Goal: Task Accomplishment & Management: Complete application form

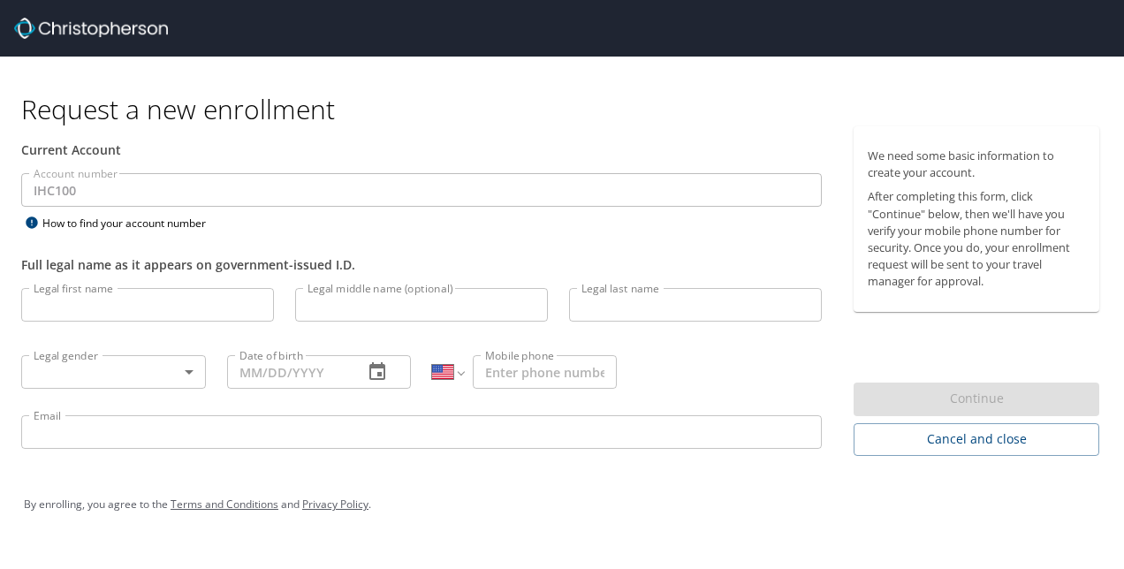
select select "US"
click at [110, 303] on input "Legal first name" at bounding box center [147, 305] width 253 height 34
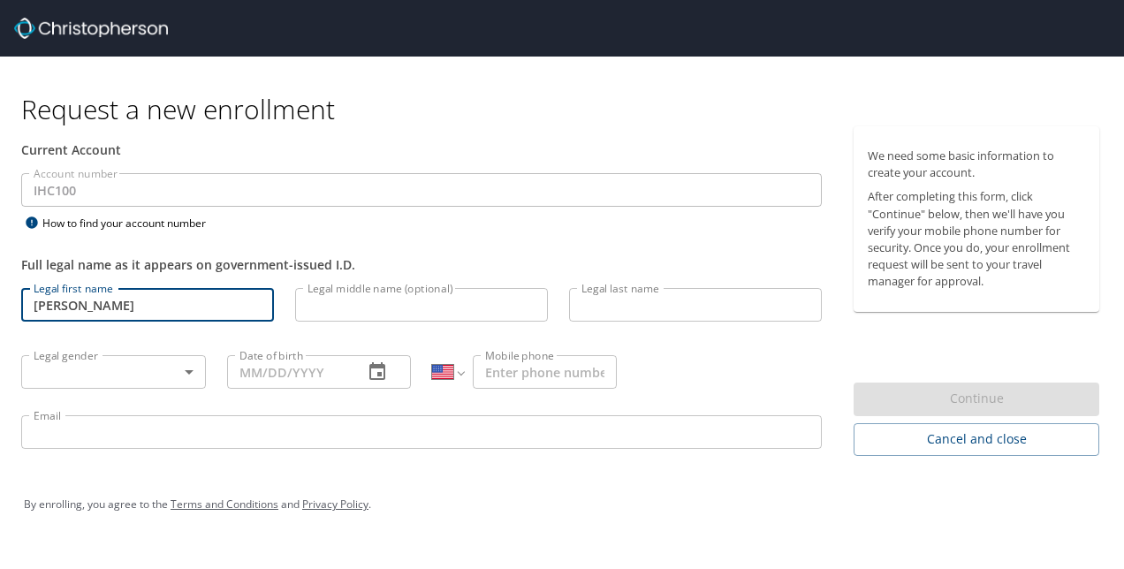
type input "[PERSON_NAME]"
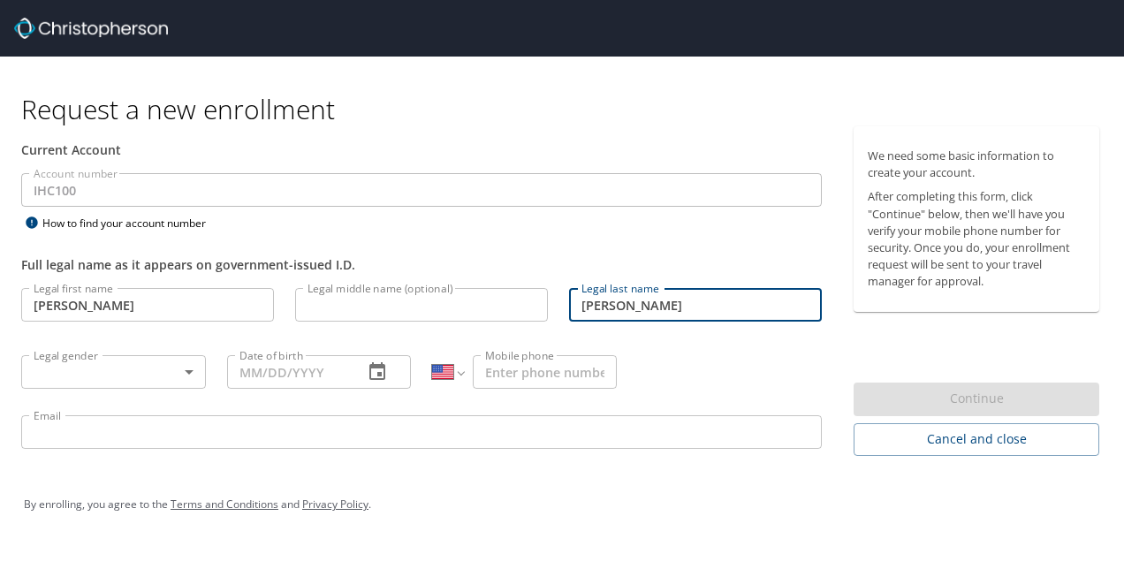
type input "[PERSON_NAME]"
click at [188, 352] on div "Legal gender ​ Legal gender" at bounding box center [114, 371] width 206 height 67
click at [163, 373] on body "Request a new enrollment Current Account Account number IHC100 Account number H…" at bounding box center [562, 284] width 1124 height 569
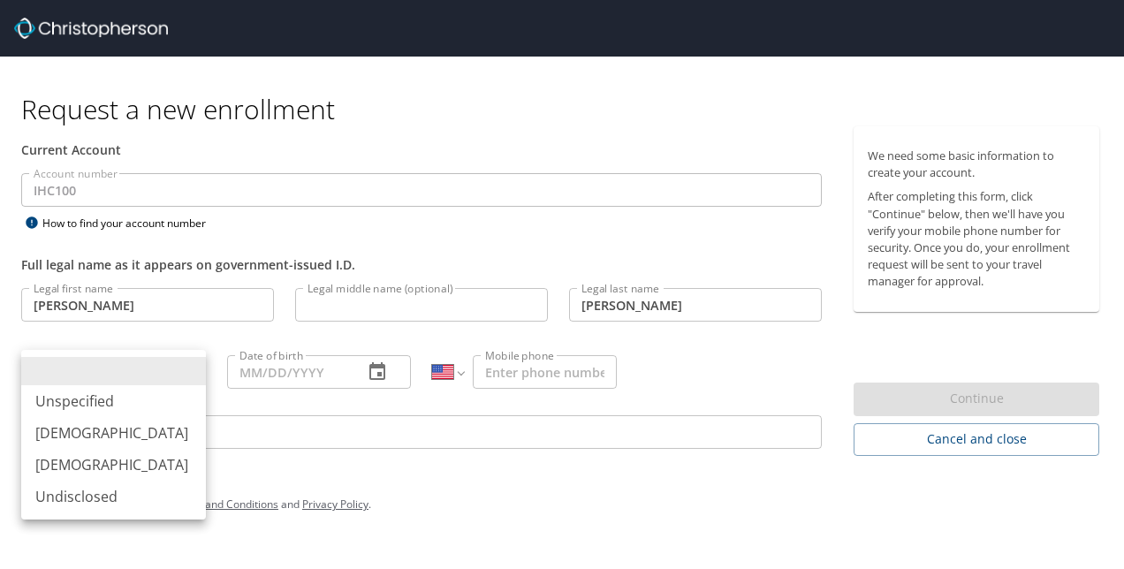
click at [127, 433] on li "[DEMOGRAPHIC_DATA]" at bounding box center [113, 433] width 185 height 32
type input "[DEMOGRAPHIC_DATA]"
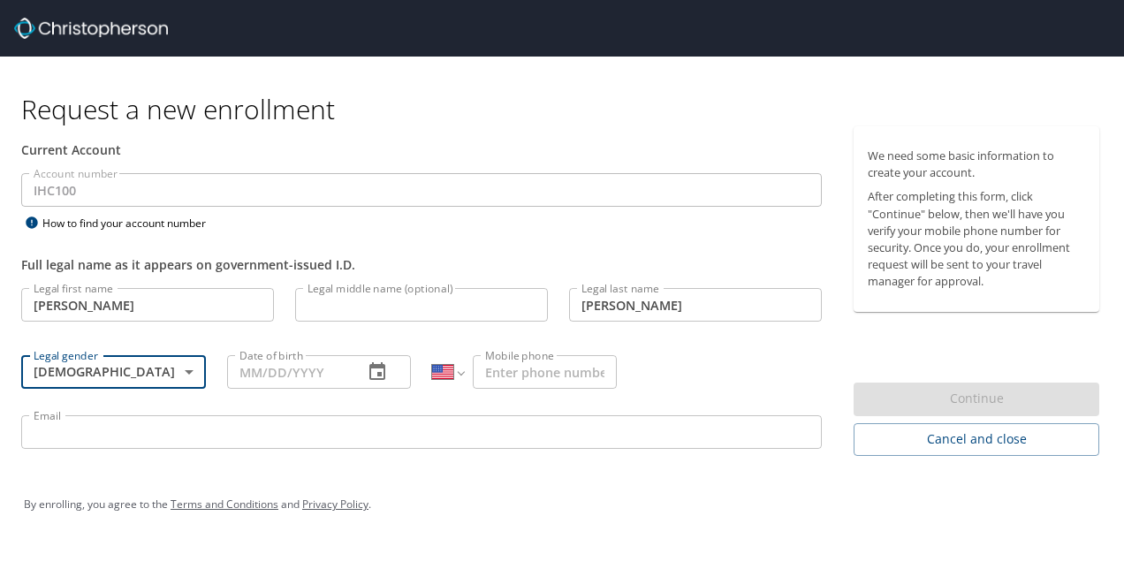
click at [284, 373] on input "Date of birth" at bounding box center [288, 372] width 123 height 34
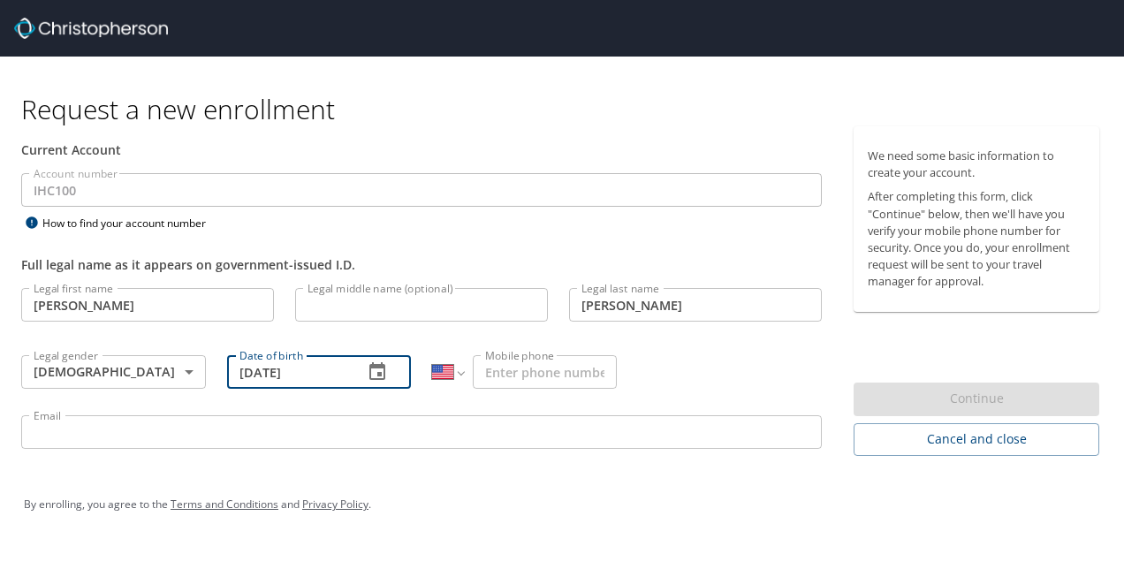
click at [525, 370] on input "Mobile phone" at bounding box center [545, 372] width 144 height 34
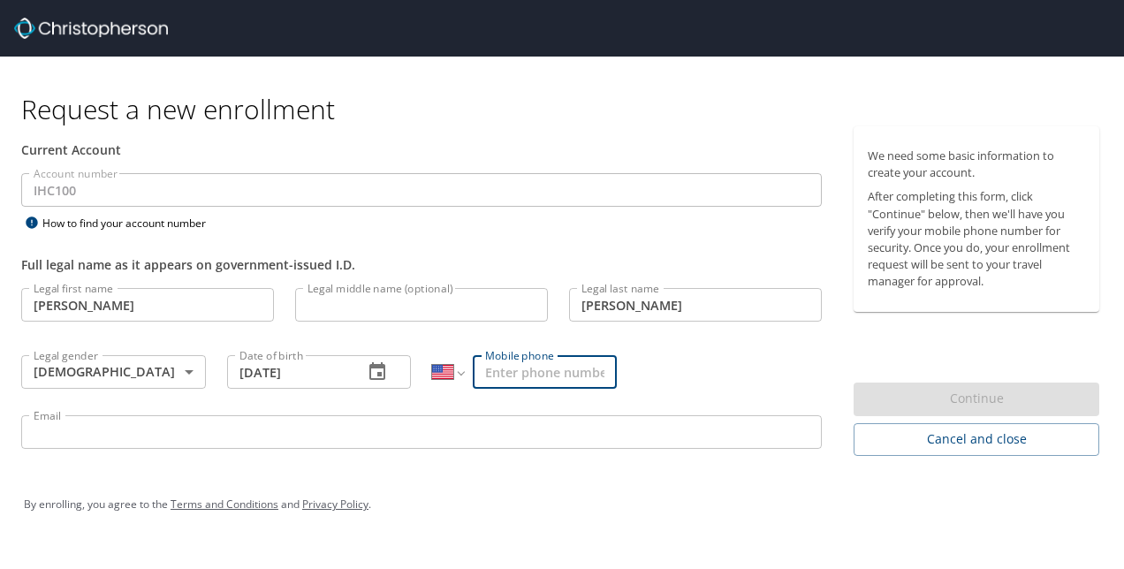
click at [254, 371] on input "[DATE]" at bounding box center [288, 372] width 123 height 34
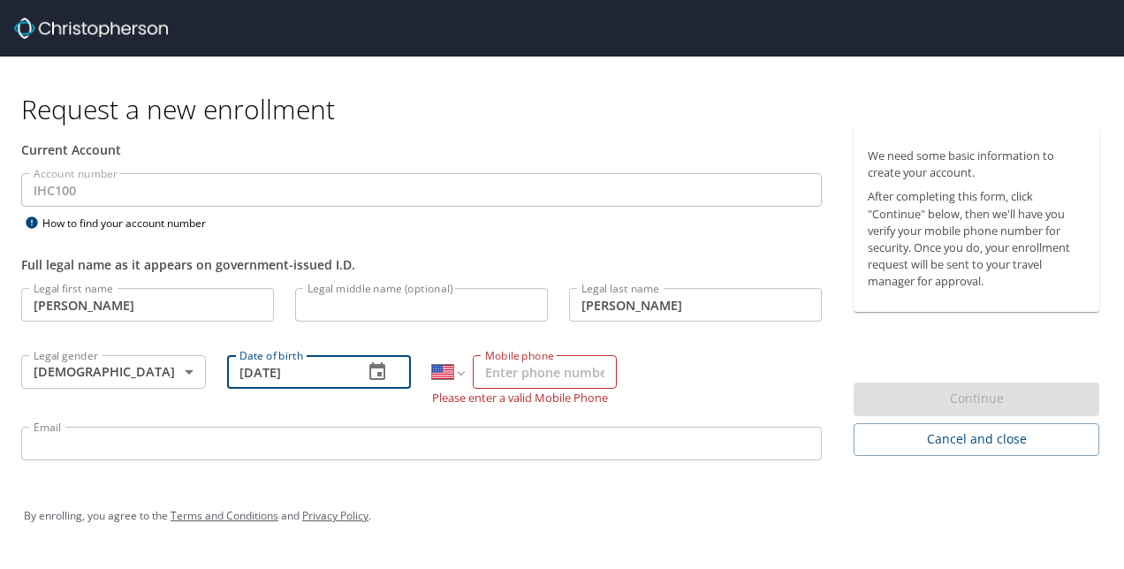
type input "[DATE]"
click at [585, 372] on input "Mobile phone" at bounding box center [545, 372] width 144 height 34
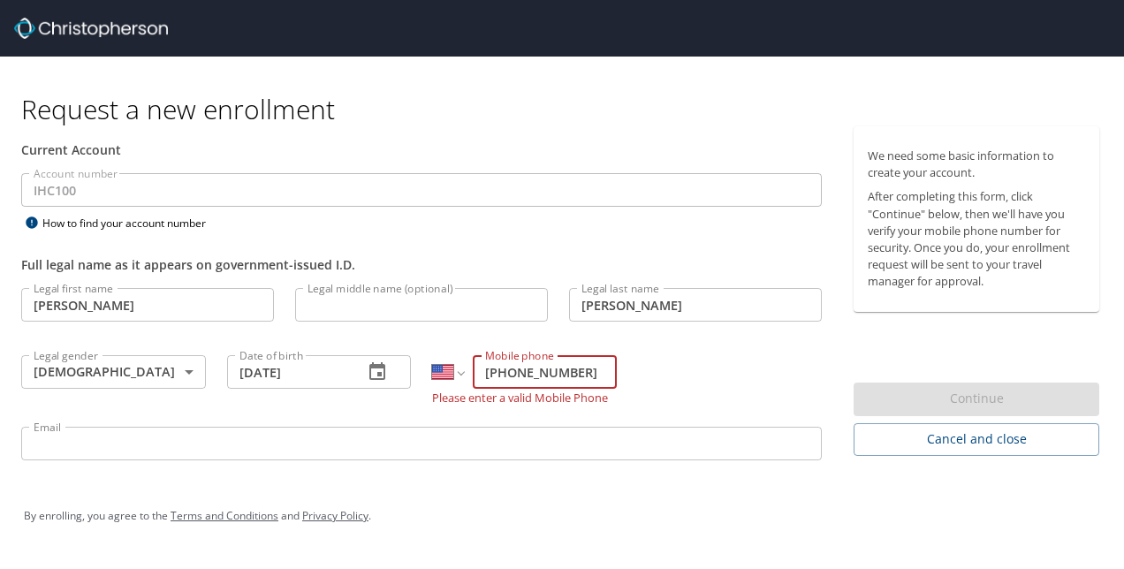
type input "[PHONE_NUMBER]"
click at [504, 444] on input "Email" at bounding box center [421, 444] width 801 height 34
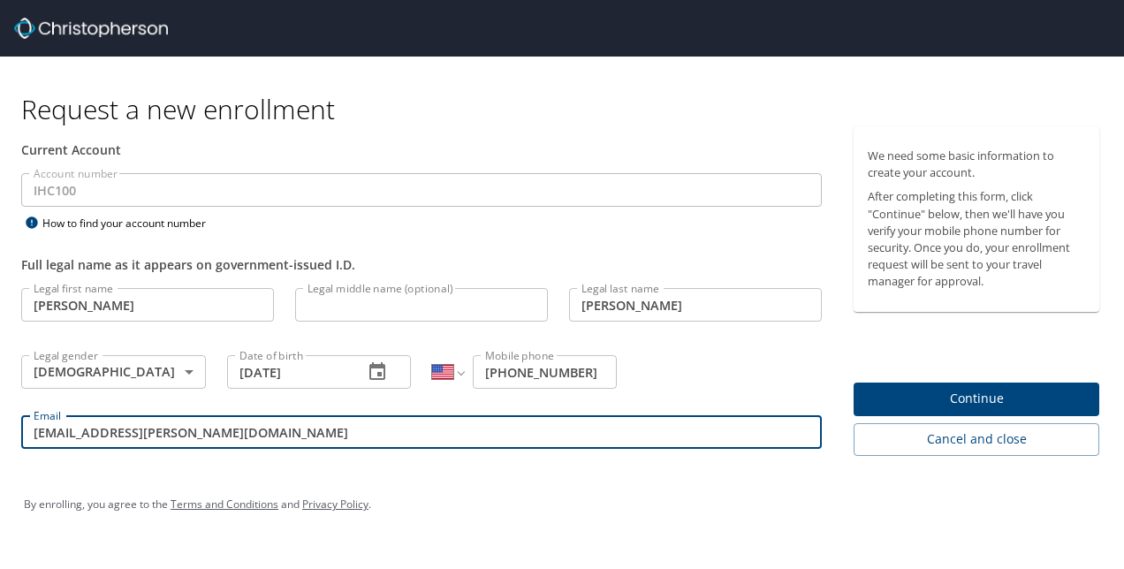
type input "[EMAIL_ADDRESS][PERSON_NAME][DOMAIN_NAME]"
click at [1037, 405] on span "Continue" at bounding box center [976, 399] width 217 height 22
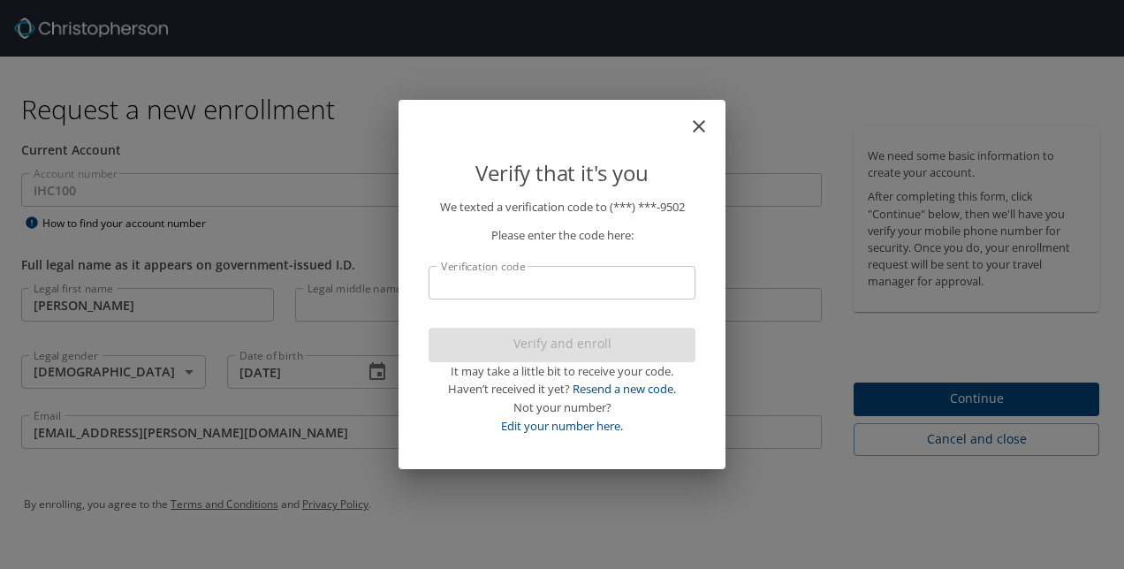
click at [699, 122] on icon "close" at bounding box center [698, 126] width 21 height 21
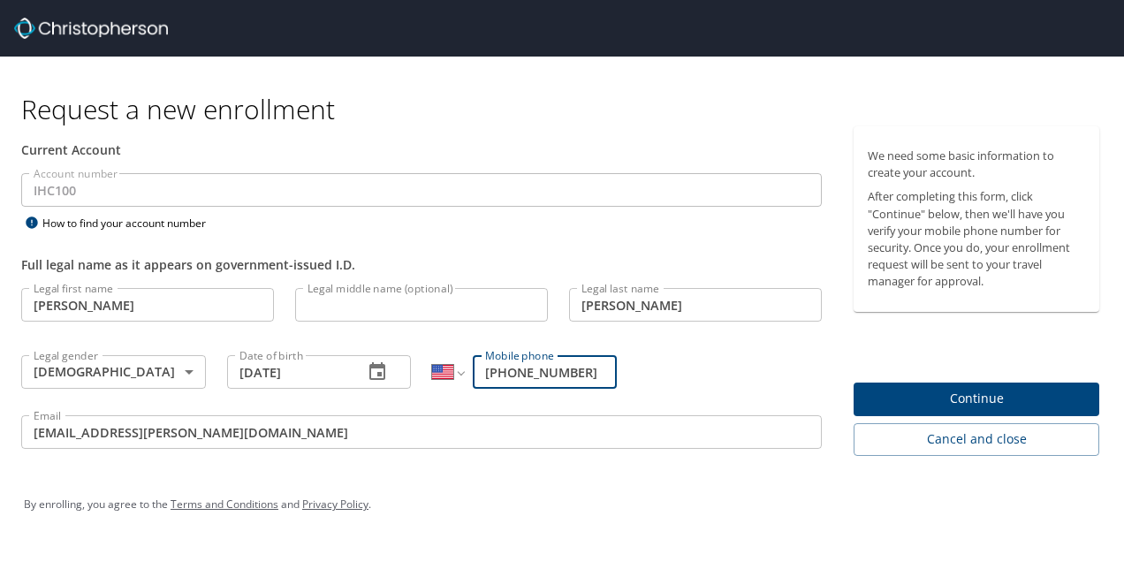
click at [997, 394] on span "Continue" at bounding box center [976, 399] width 217 height 22
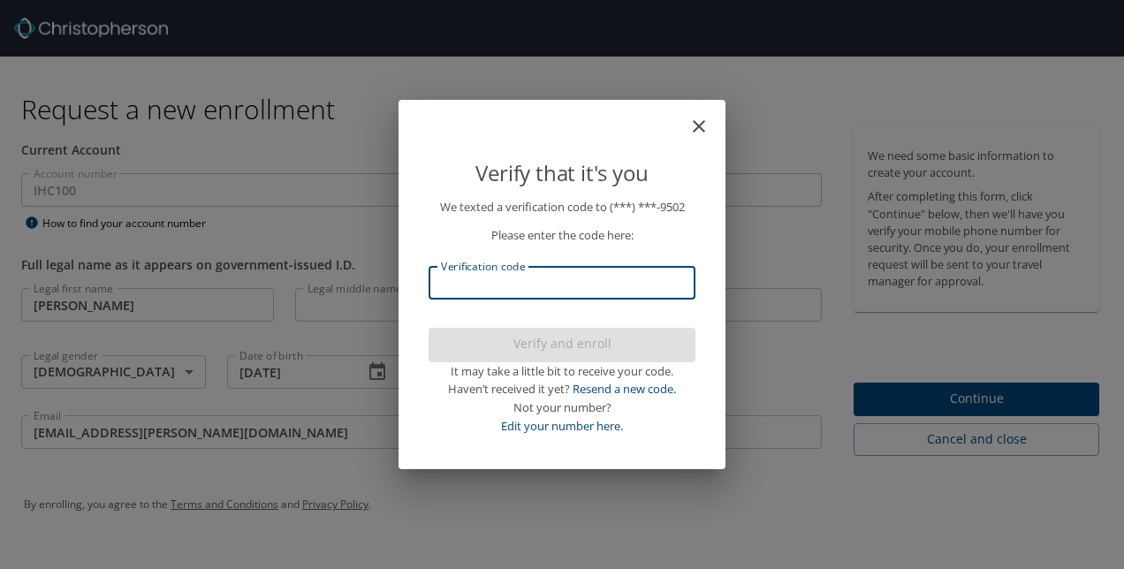
click at [558, 276] on input "Verification code" at bounding box center [562, 283] width 267 height 34
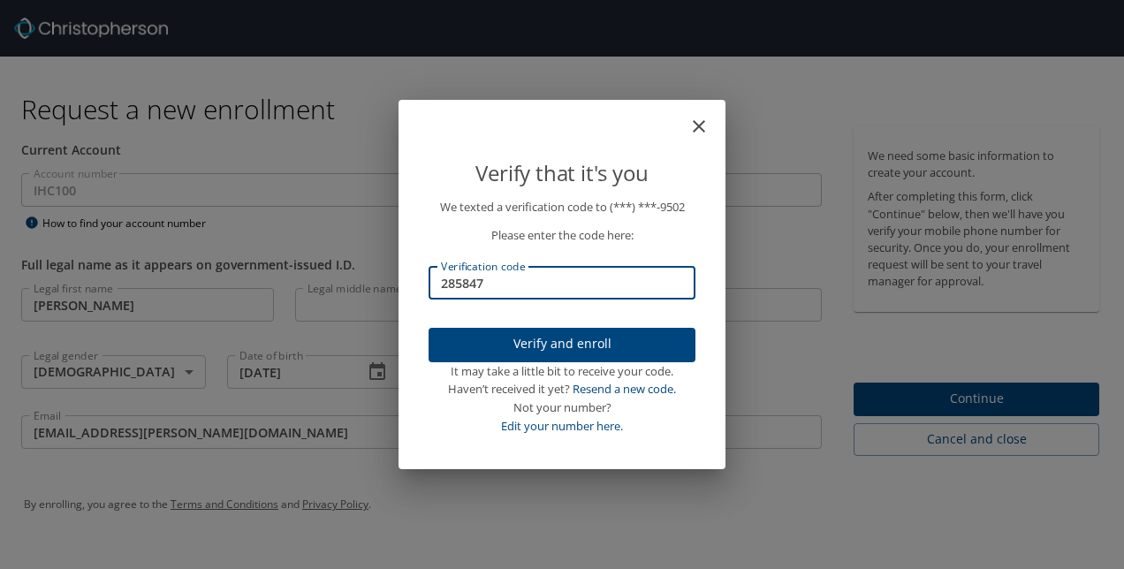
type input "285847"
click at [581, 340] on span "Verify and enroll" at bounding box center [562, 344] width 239 height 22
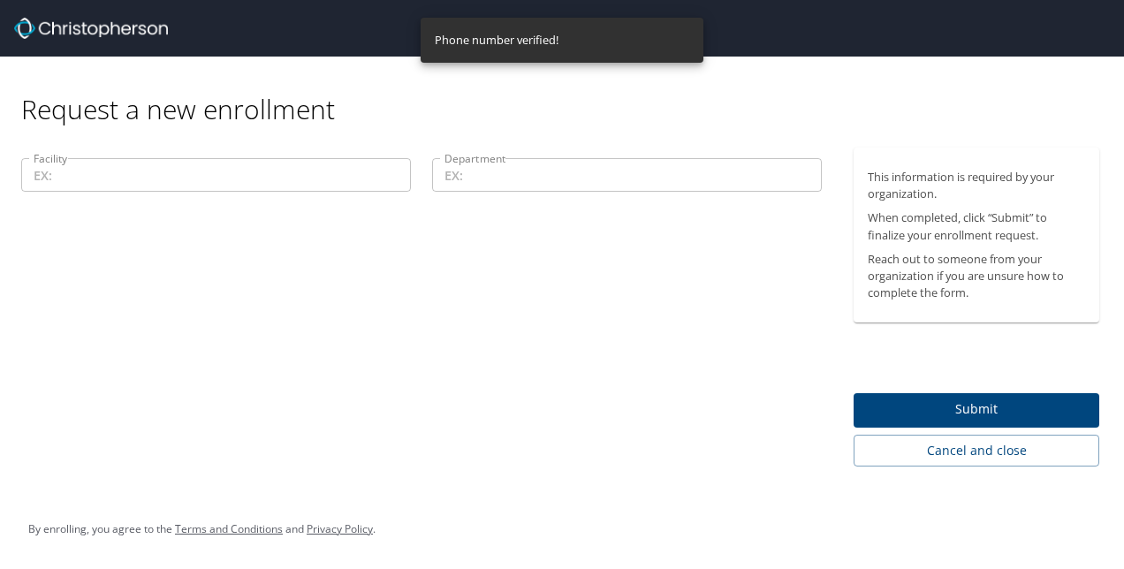
click at [223, 186] on input "Facility" at bounding box center [216, 175] width 390 height 34
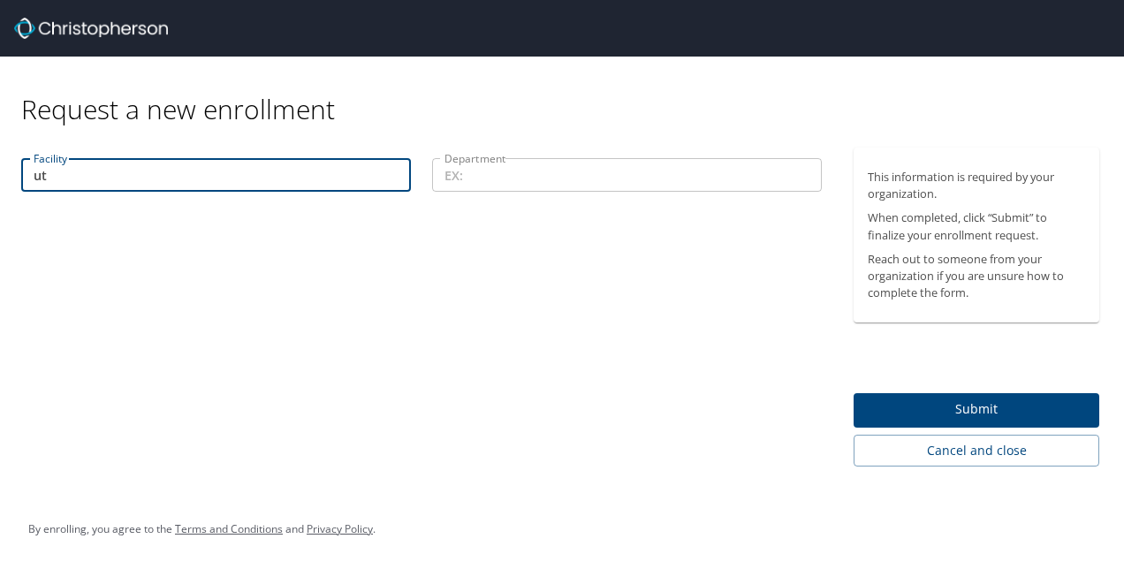
type input "u"
type input "[US_STATE][GEOGRAPHIC_DATA]"
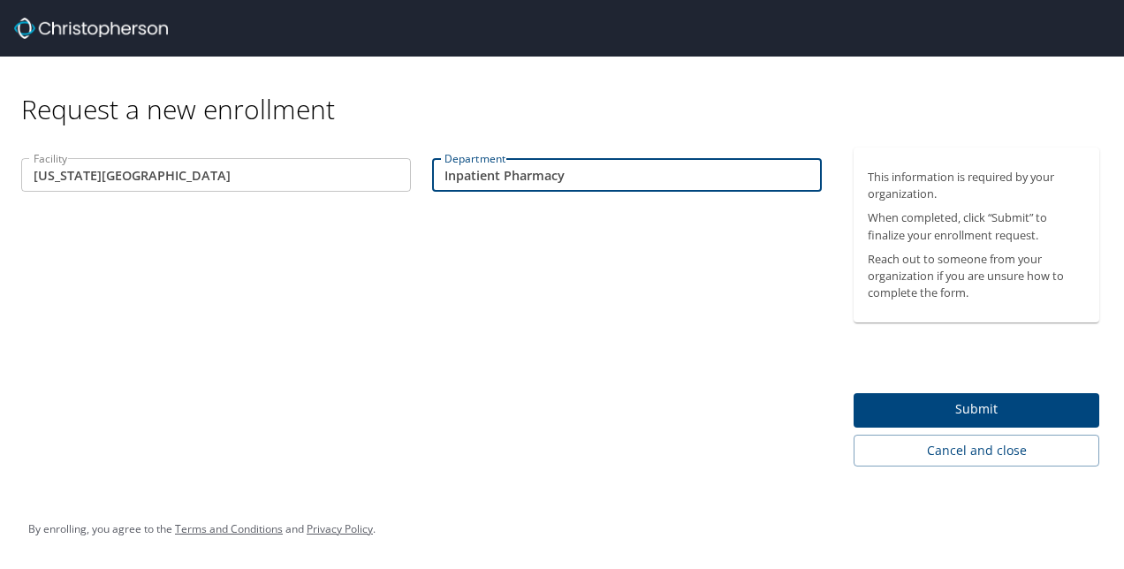
type input "Inpatient Pharmacy"
drag, startPoint x: 619, startPoint y: 179, endPoint x: 381, endPoint y: 165, distance: 239.0
click at [385, 165] on div "Facility [US_STATE][GEOGRAPHIC_DATA] Facility Department Inpatient Pharmacy Dep…" at bounding box center [422, 177] width 822 height 59
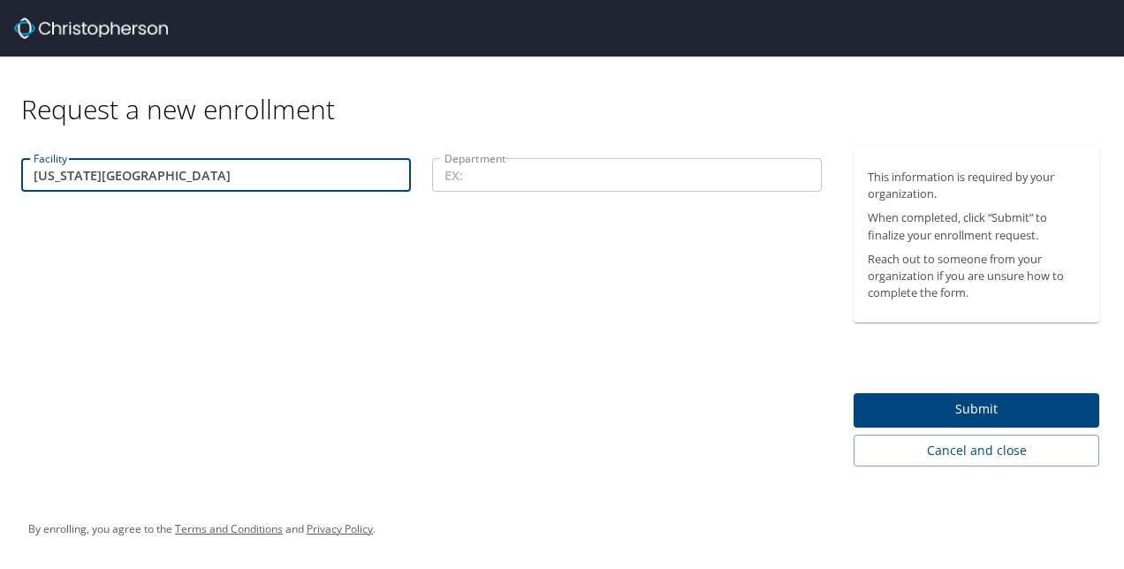
drag, startPoint x: 294, startPoint y: 180, endPoint x: -4, endPoint y: 156, distance: 298.8
click at [0, 156] on html "Request a new enrollment Facility [US_STATE][GEOGRAPHIC_DATA] Facility Departme…" at bounding box center [562, 284] width 1124 height 569
